Goal: Task Accomplishment & Management: Use online tool/utility

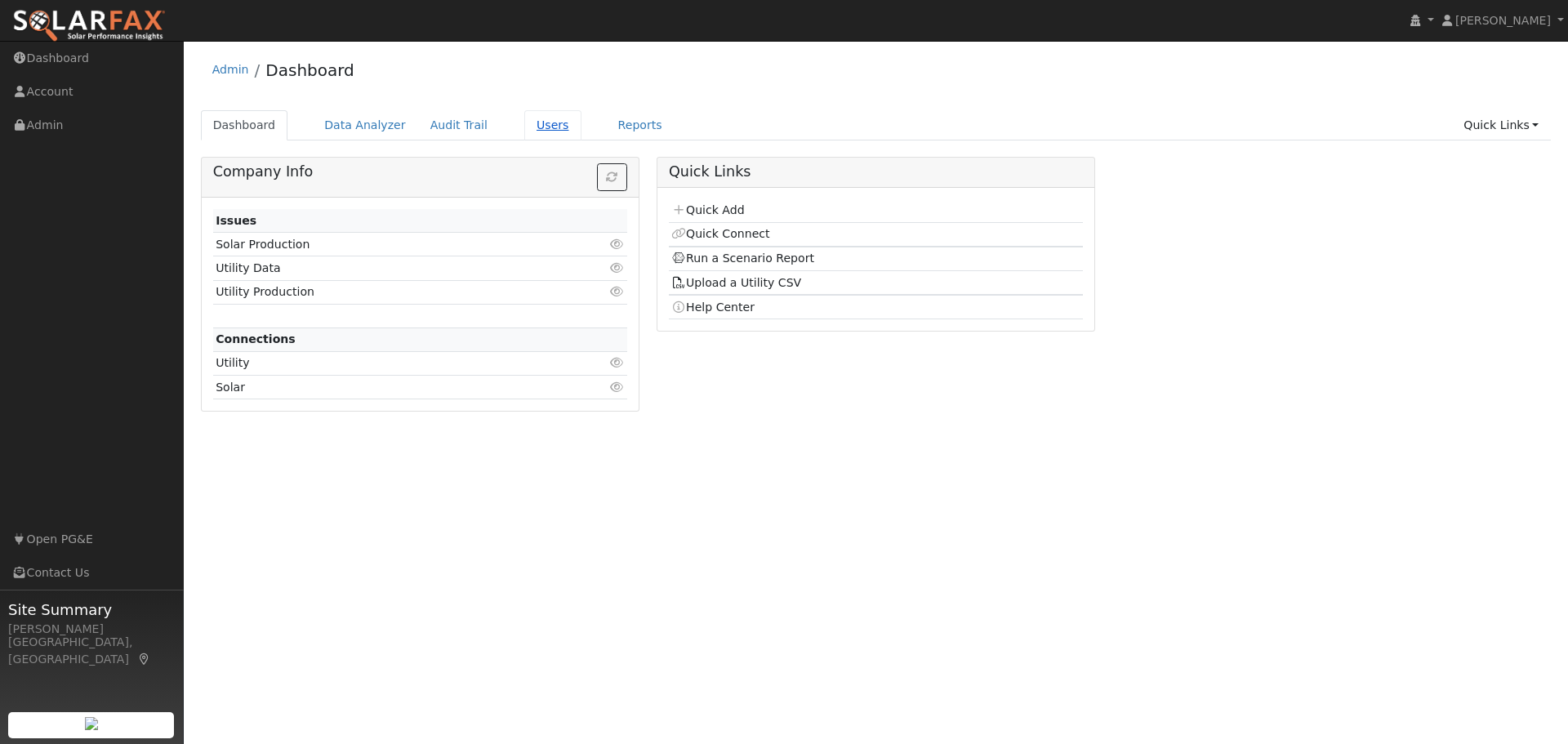
click at [525, 125] on link "Users" at bounding box center [553, 125] width 57 height 30
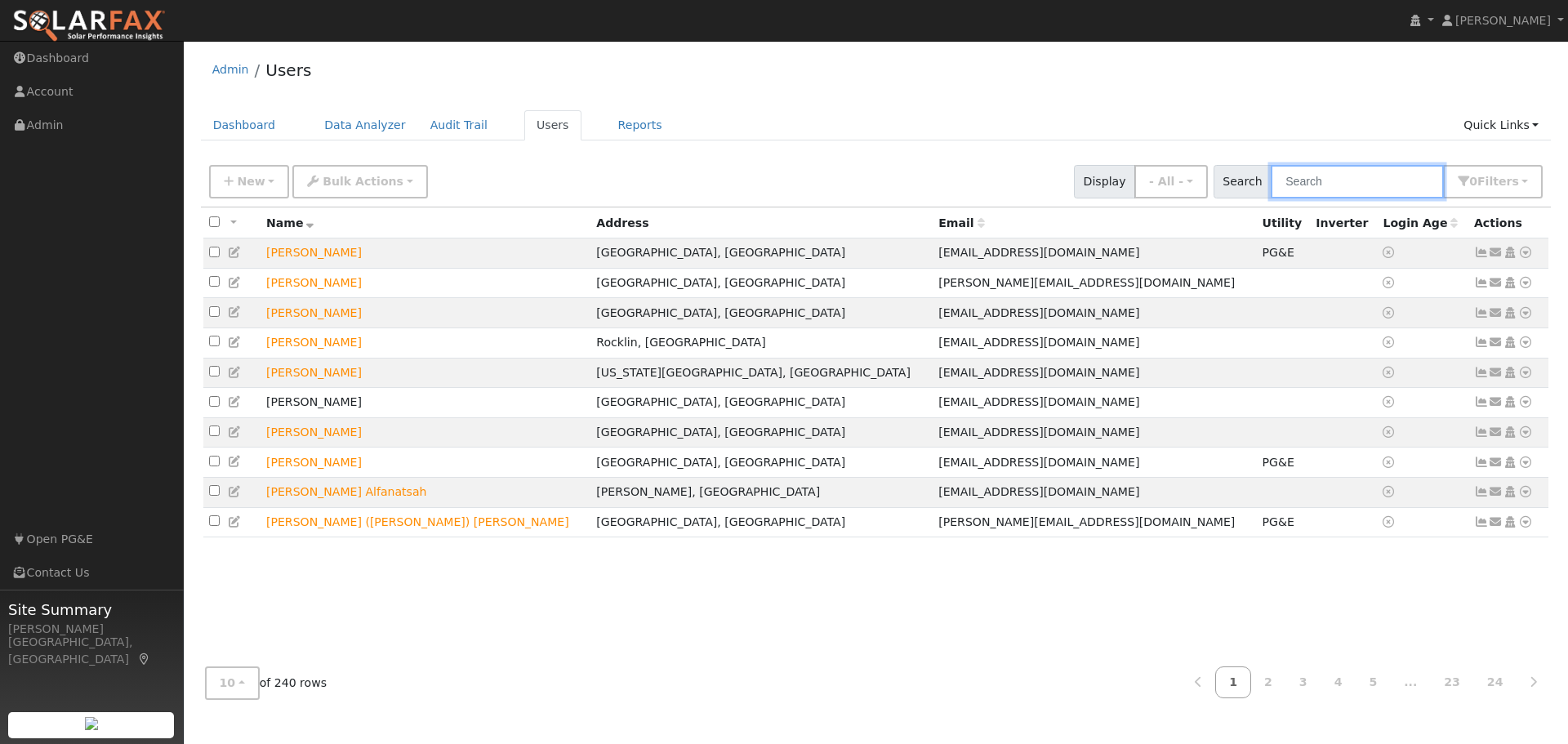
drag, startPoint x: 1379, startPoint y: 206, endPoint x: 1387, endPoint y: 197, distance: 12.0
click at [1387, 197] on input "text" at bounding box center [1357, 182] width 173 height 33
type input "BACA"
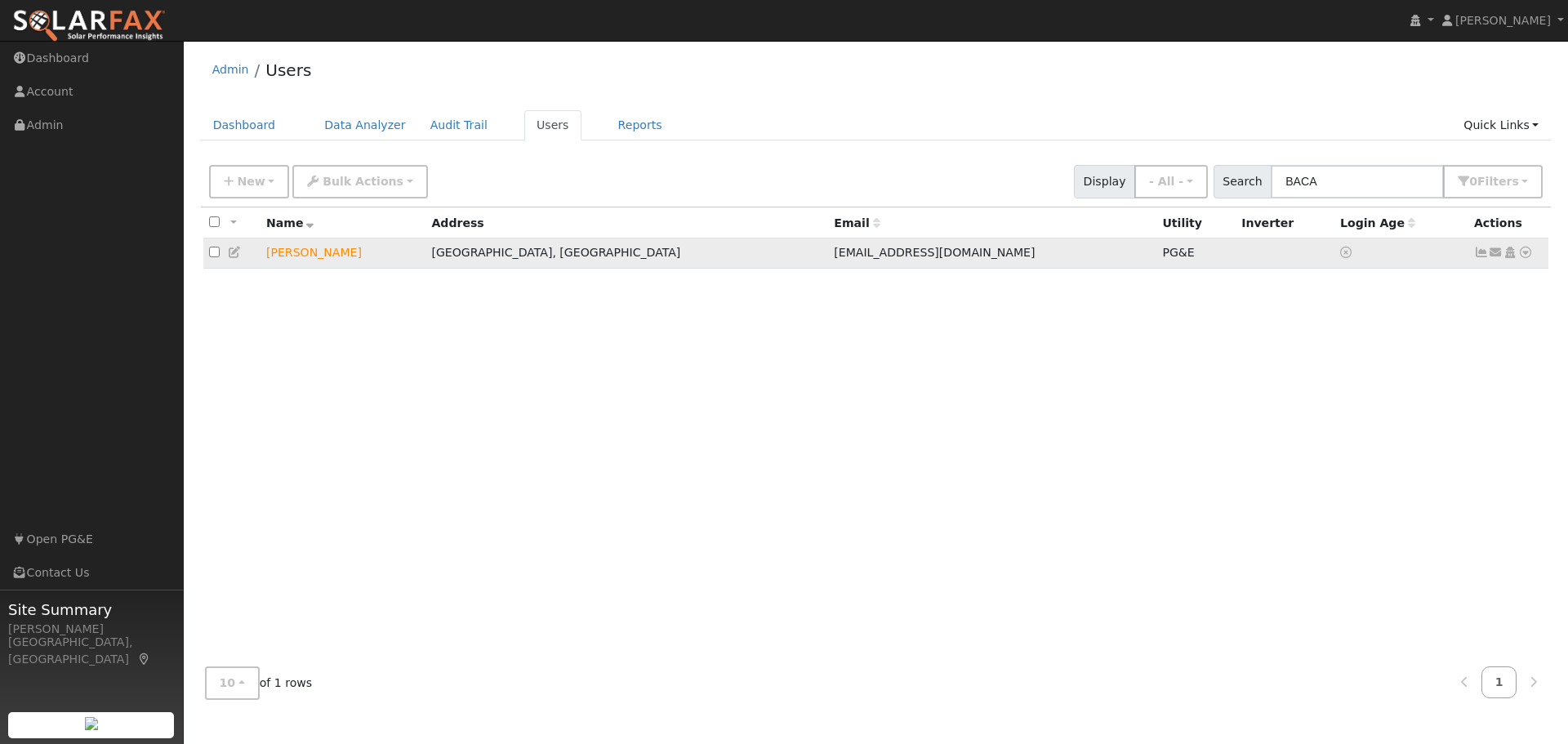
click at [1522, 257] on icon at bounding box center [1526, 253] width 15 height 11
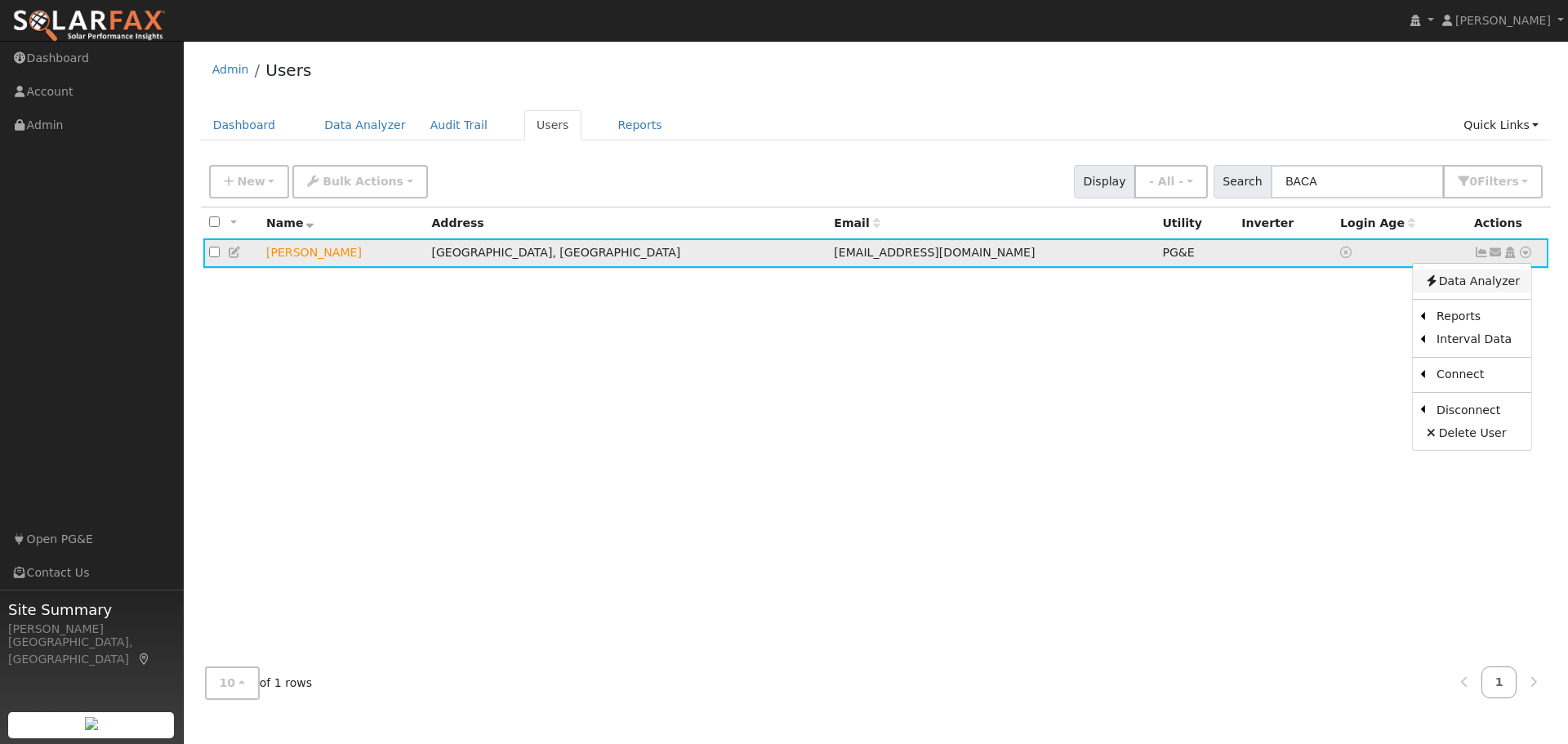
click at [1474, 285] on link "Data Analyzer" at bounding box center [1471, 280] width 118 height 23
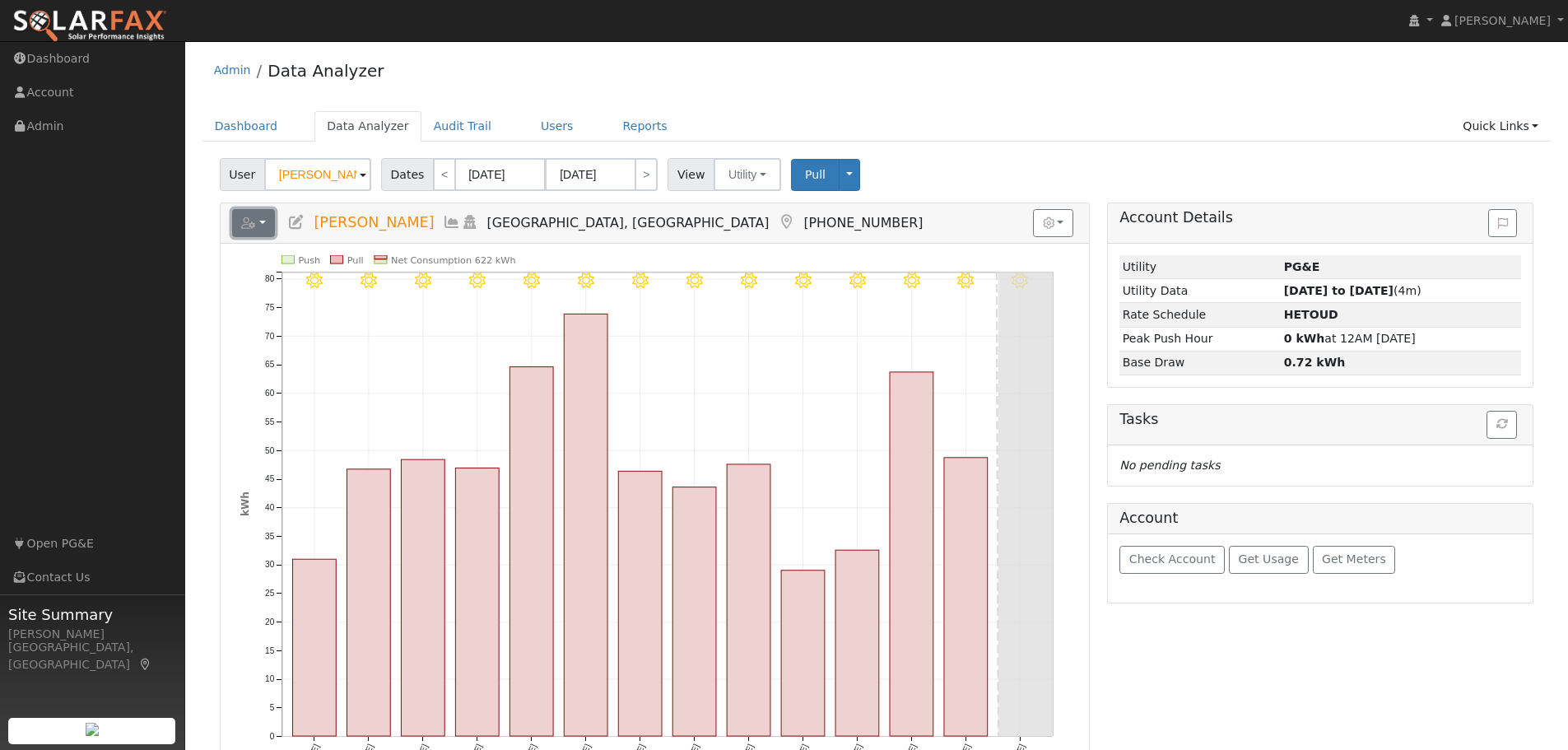
click at [256, 222] on icon "button" at bounding box center [249, 223] width 15 height 11
click at [0, 0] on link "Export to CSV" at bounding box center [0, 0] width 0 height 0
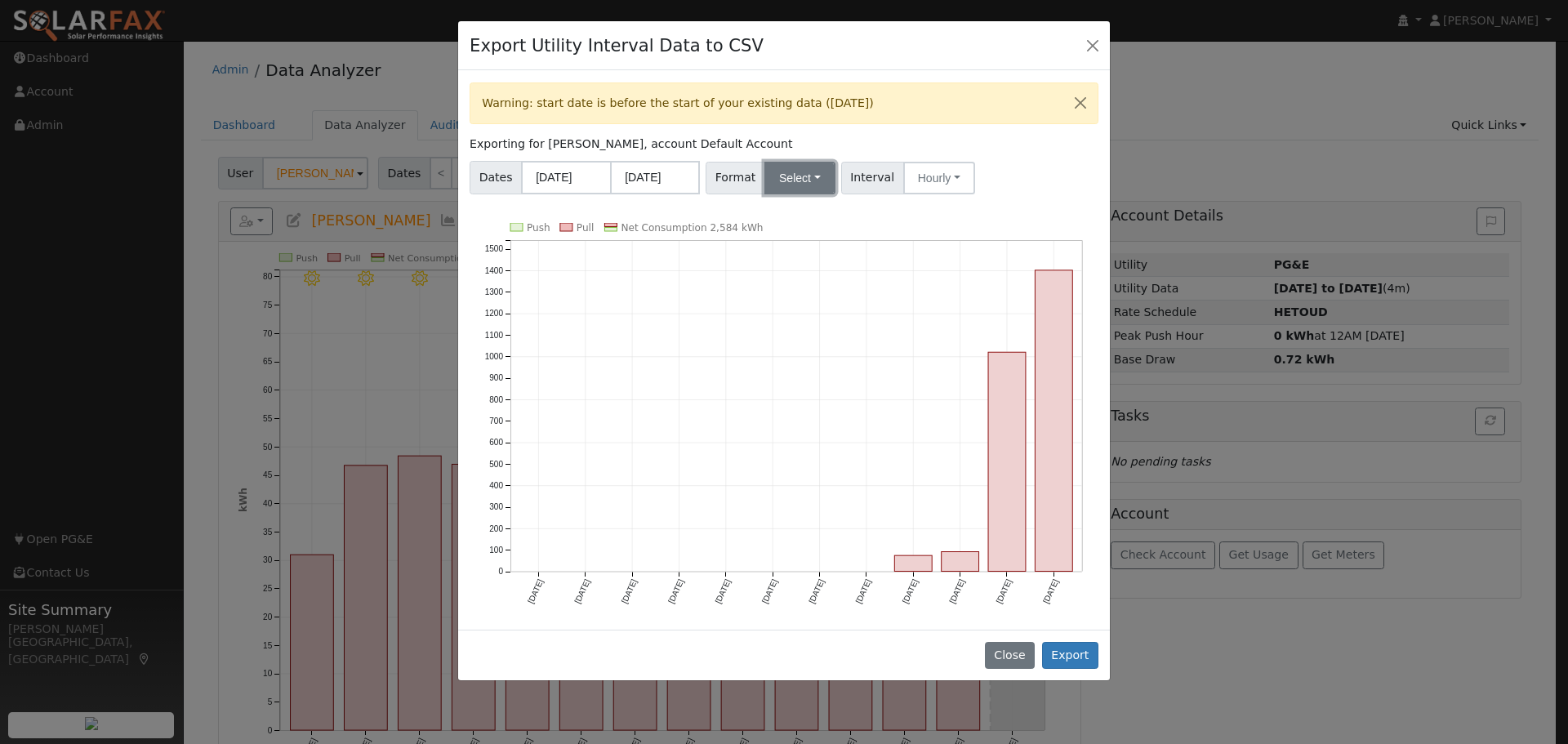
click at [785, 183] on button "Select" at bounding box center [799, 177] width 71 height 32
click at [811, 218] on link "Generic" at bounding box center [819, 214] width 117 height 23
click at [1065, 650] on button "Export" at bounding box center [1069, 655] width 56 height 28
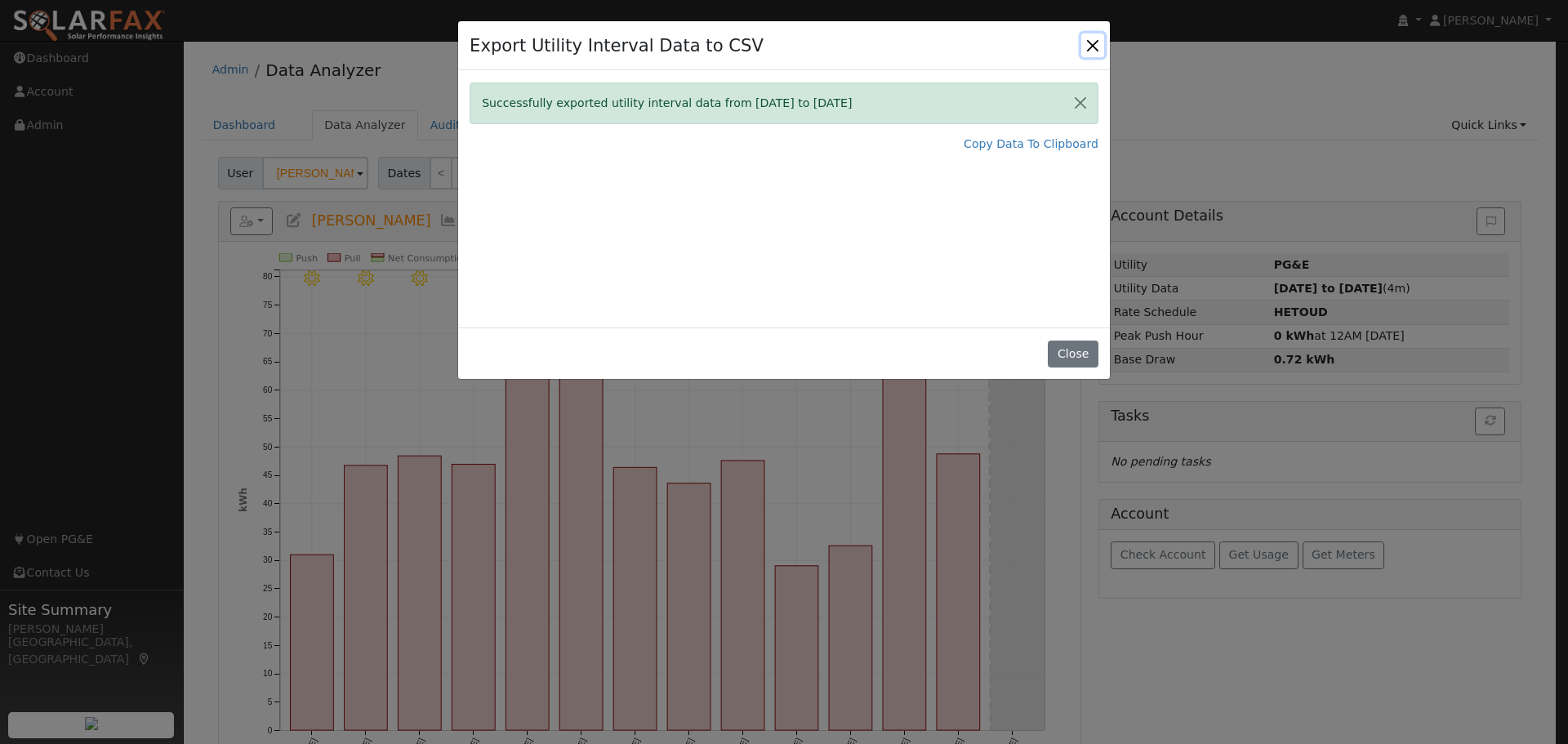
click at [1088, 40] on button "Close" at bounding box center [1092, 44] width 23 height 23
